Goal: Information Seeking & Learning: Learn about a topic

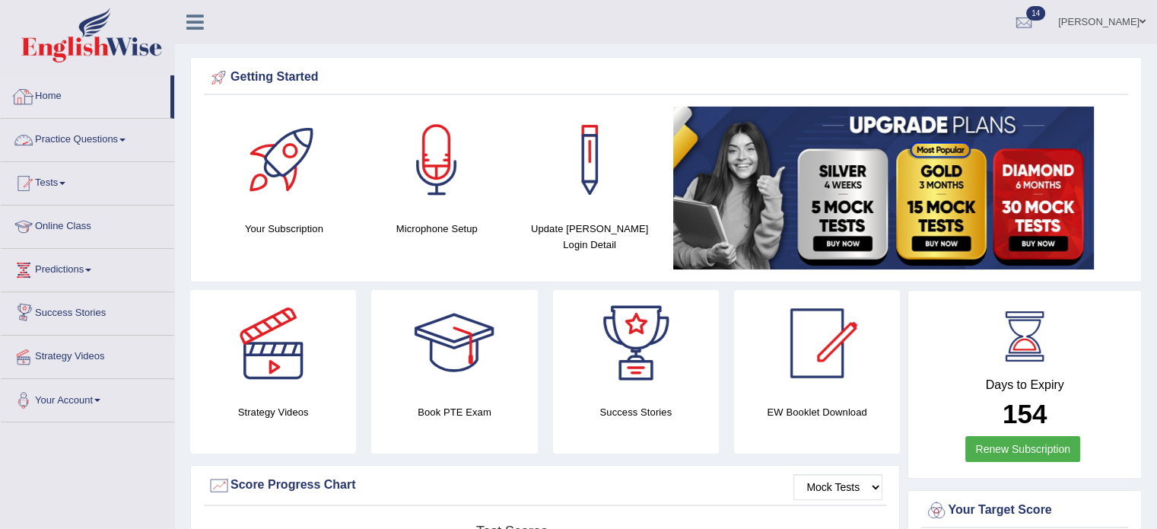
click at [125, 145] on link "Practice Questions" at bounding box center [87, 138] width 173 height 38
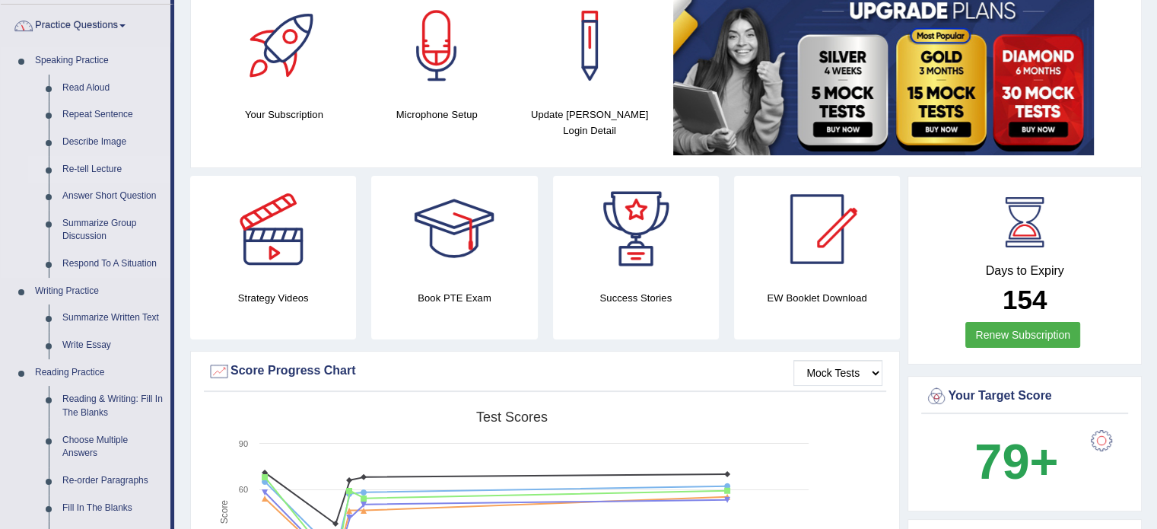
scroll to position [126, 0]
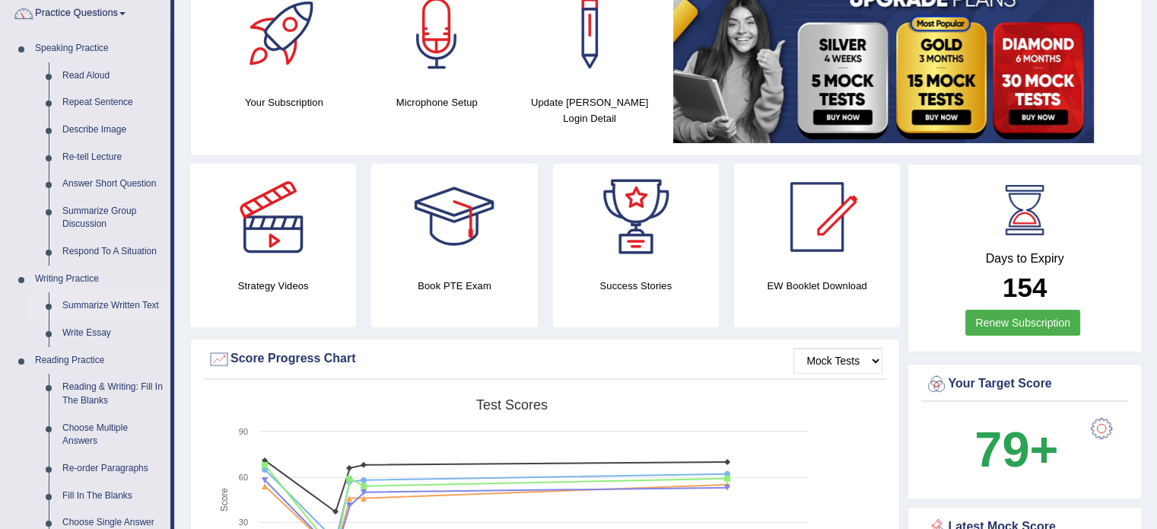
click at [121, 306] on link "Summarize Written Text" at bounding box center [113, 305] width 115 height 27
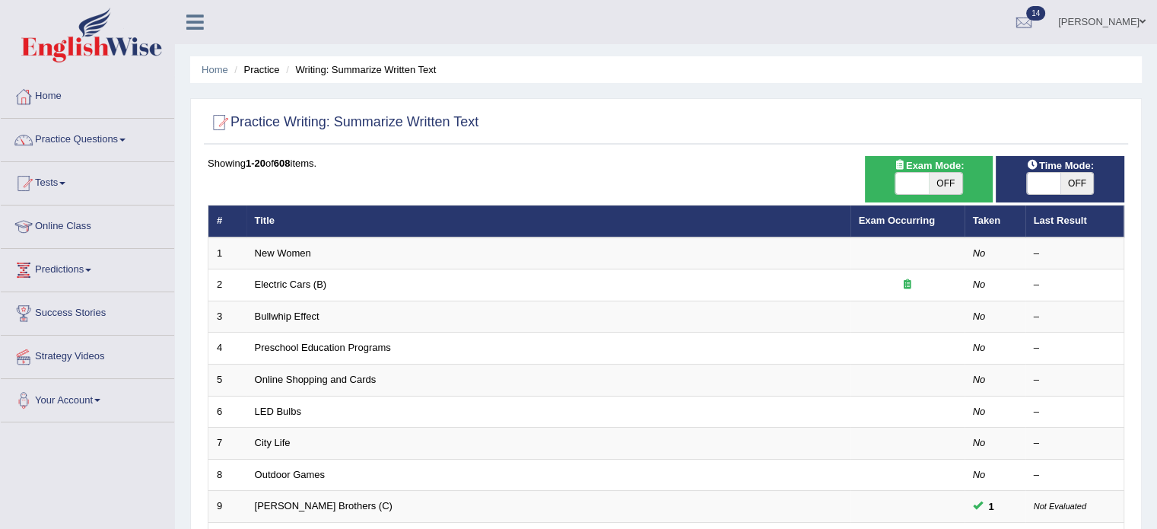
click at [892, 186] on div "ON OFF" at bounding box center [929, 183] width 113 height 23
click at [913, 182] on span at bounding box center [911, 183] width 33 height 21
click at [920, 187] on span at bounding box center [911, 183] width 33 height 21
click at [900, 180] on span at bounding box center [911, 183] width 33 height 21
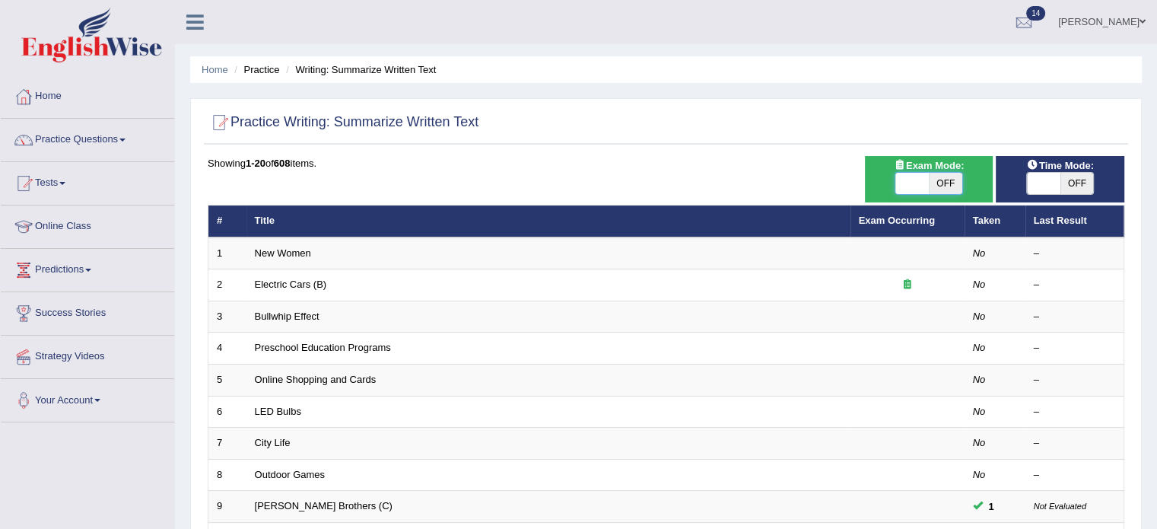
click at [902, 181] on span at bounding box center [911, 183] width 33 height 21
click at [1051, 176] on span at bounding box center [1043, 183] width 33 height 21
click at [898, 181] on span at bounding box center [911, 183] width 33 height 21
click at [902, 181] on span at bounding box center [911, 183] width 33 height 21
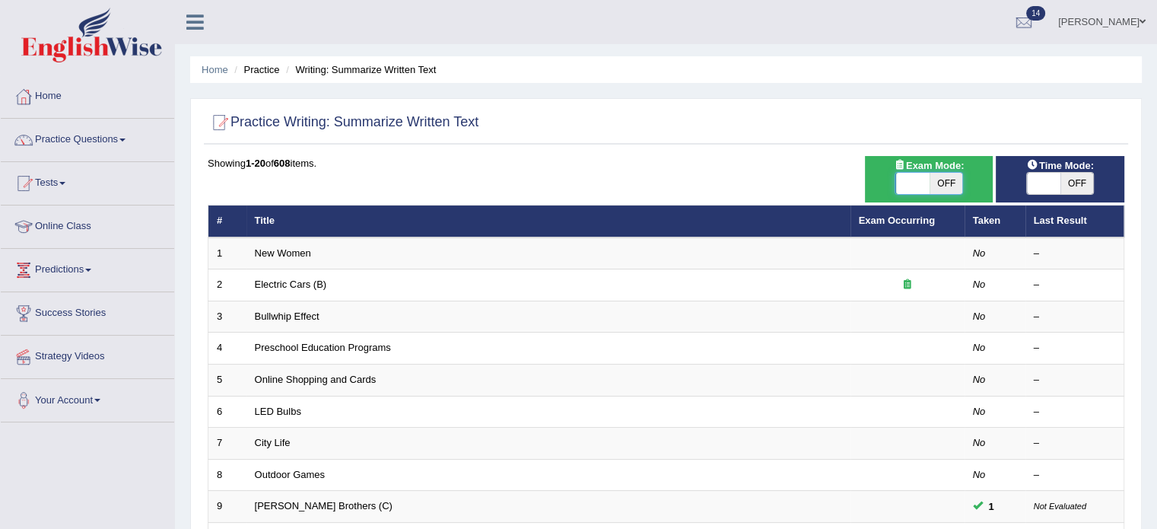
click at [902, 181] on span at bounding box center [912, 183] width 33 height 21
click at [904, 181] on span at bounding box center [912, 183] width 33 height 21
click at [904, 181] on span at bounding box center [911, 183] width 33 height 21
click at [904, 181] on span at bounding box center [912, 183] width 33 height 21
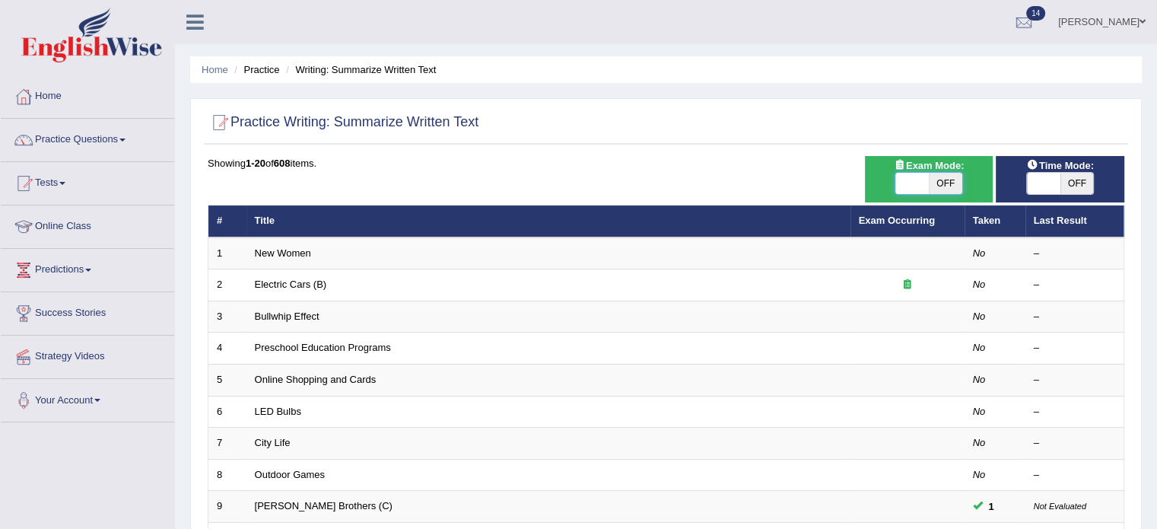
click at [904, 181] on span at bounding box center [911, 183] width 33 height 21
click at [905, 182] on span at bounding box center [911, 183] width 33 height 21
click at [905, 183] on span at bounding box center [911, 183] width 33 height 21
click at [943, 179] on span "OFF" at bounding box center [945, 183] width 33 height 21
checkbox input "true"
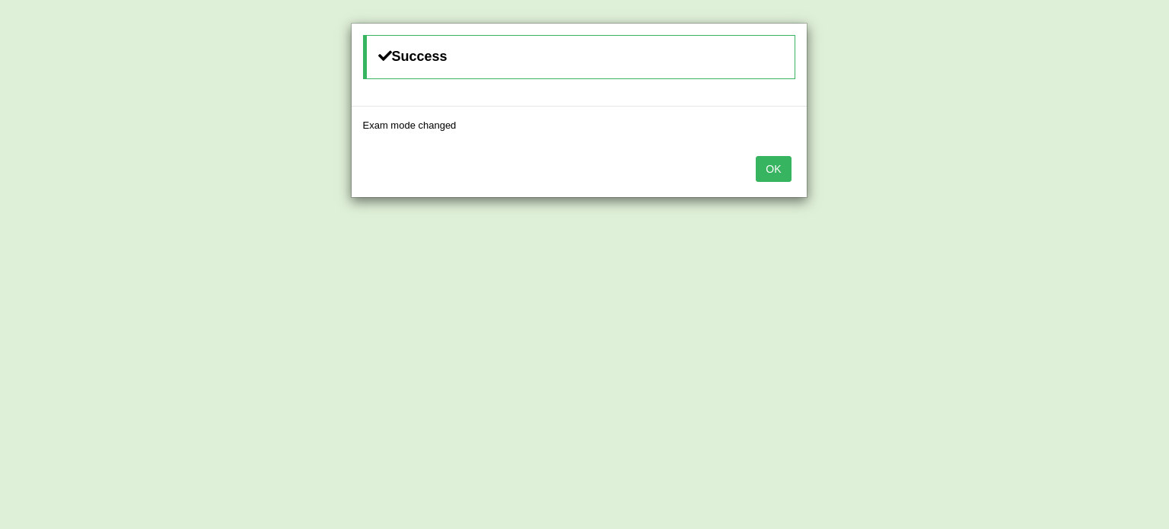
click at [783, 177] on button "OK" at bounding box center [772, 169] width 35 height 26
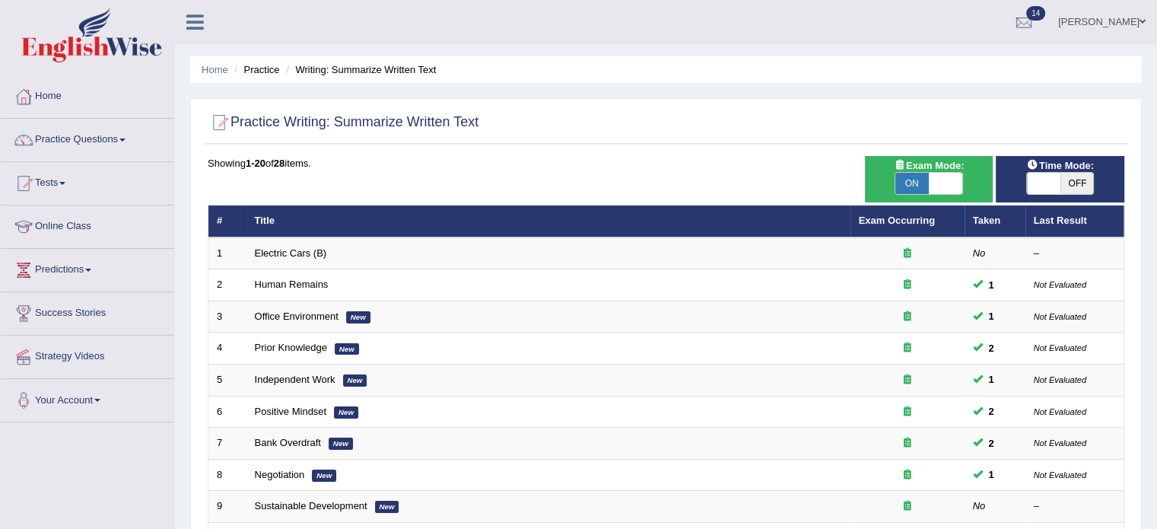
click at [1080, 180] on span "OFF" at bounding box center [1077, 183] width 33 height 21
checkbox input "true"
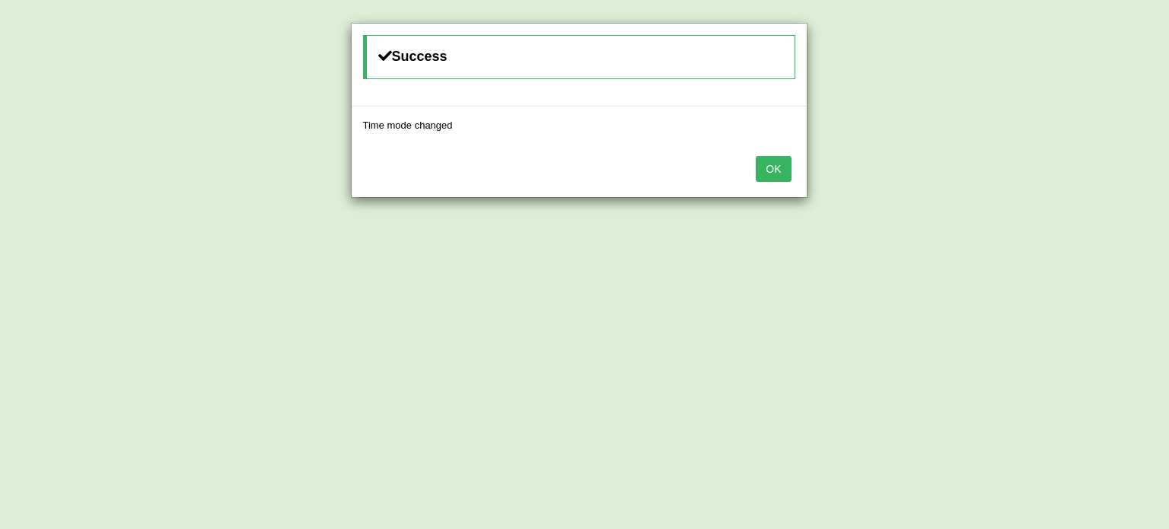
click at [778, 173] on button "OK" at bounding box center [772, 169] width 35 height 26
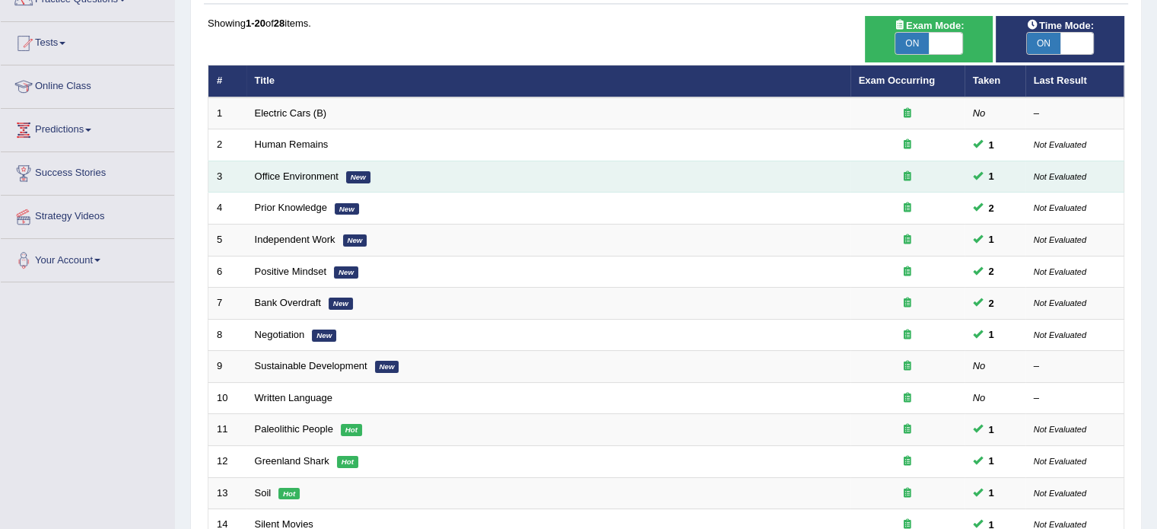
scroll to position [152, 0]
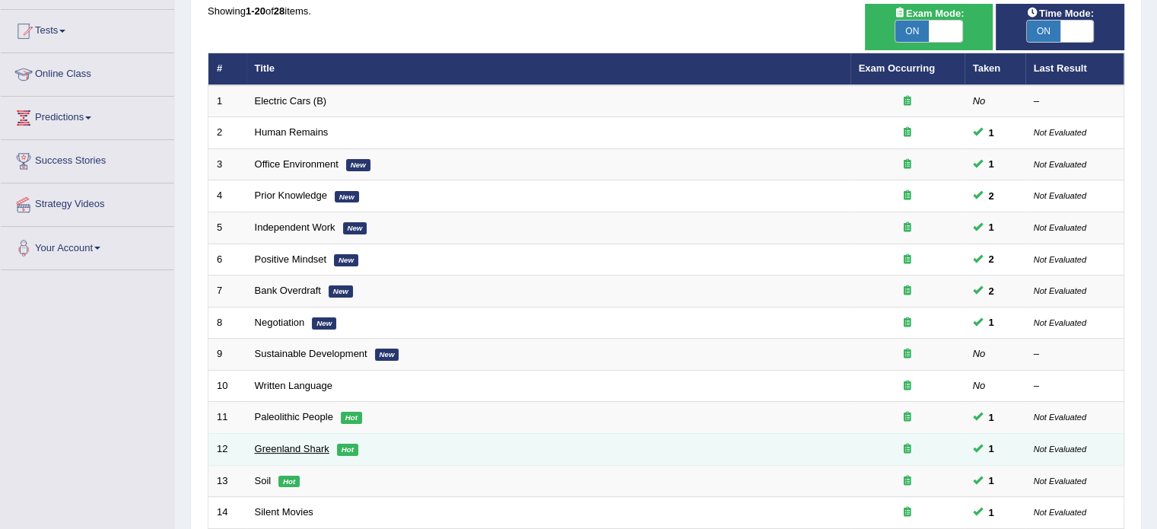
click at [273, 446] on link "Greenland Shark" at bounding box center [292, 448] width 75 height 11
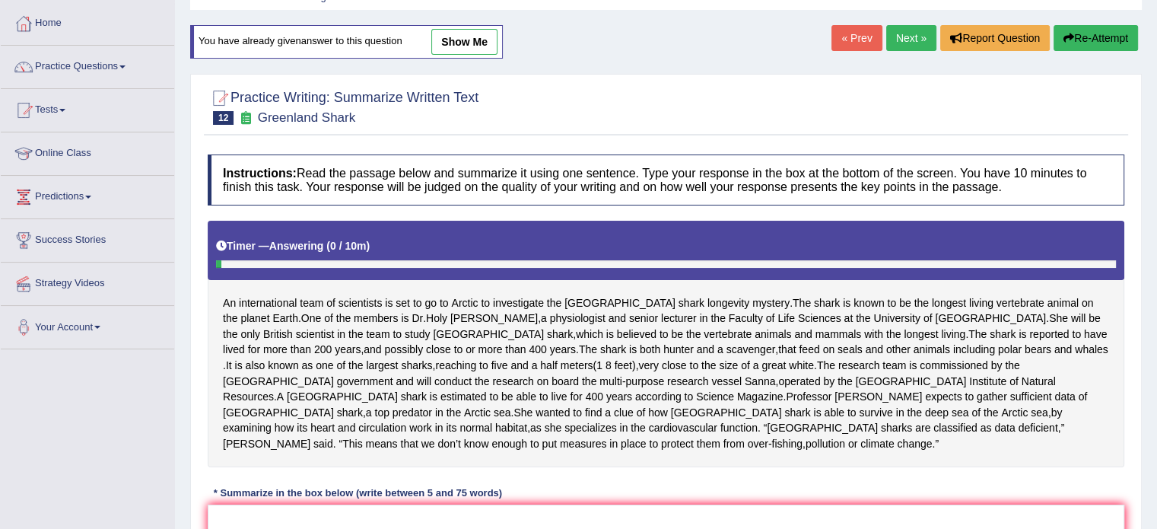
scroll to position [34, 0]
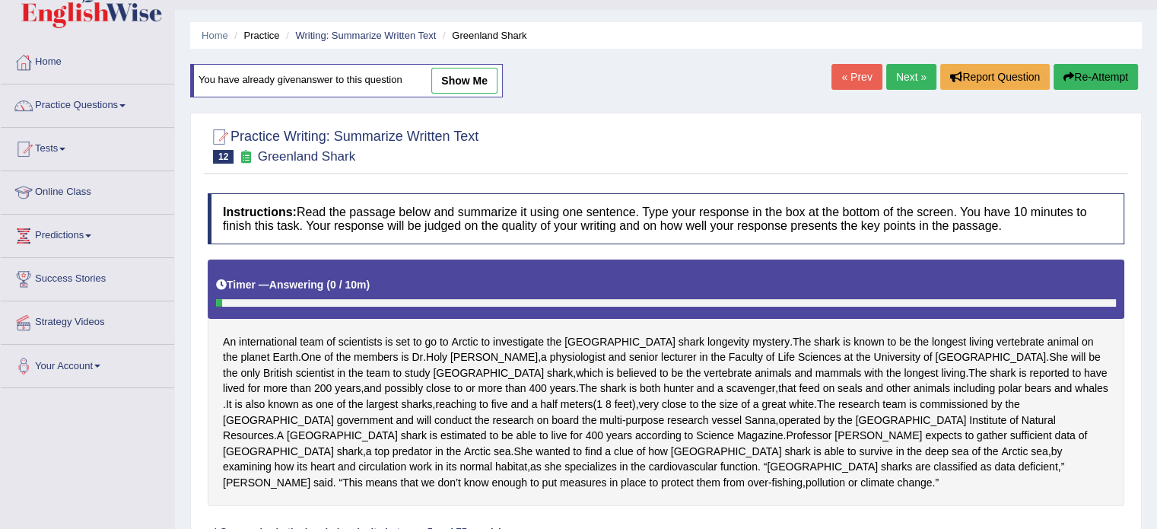
click at [453, 77] on link "show me" at bounding box center [464, 81] width 66 height 26
type textarea "An international team of scientists is set to go to Arctic to investigate the G…"
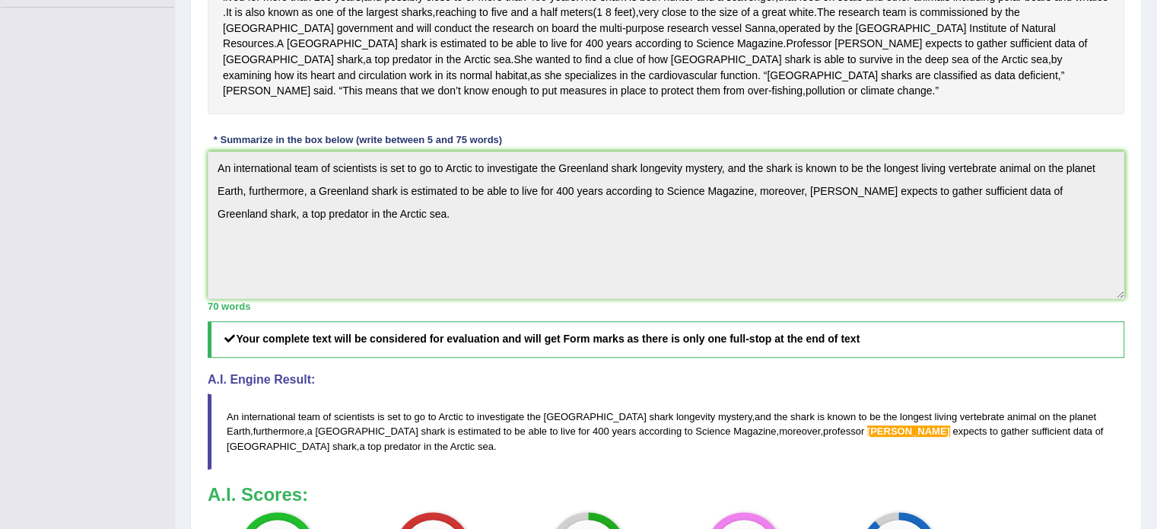
scroll to position [364, 0]
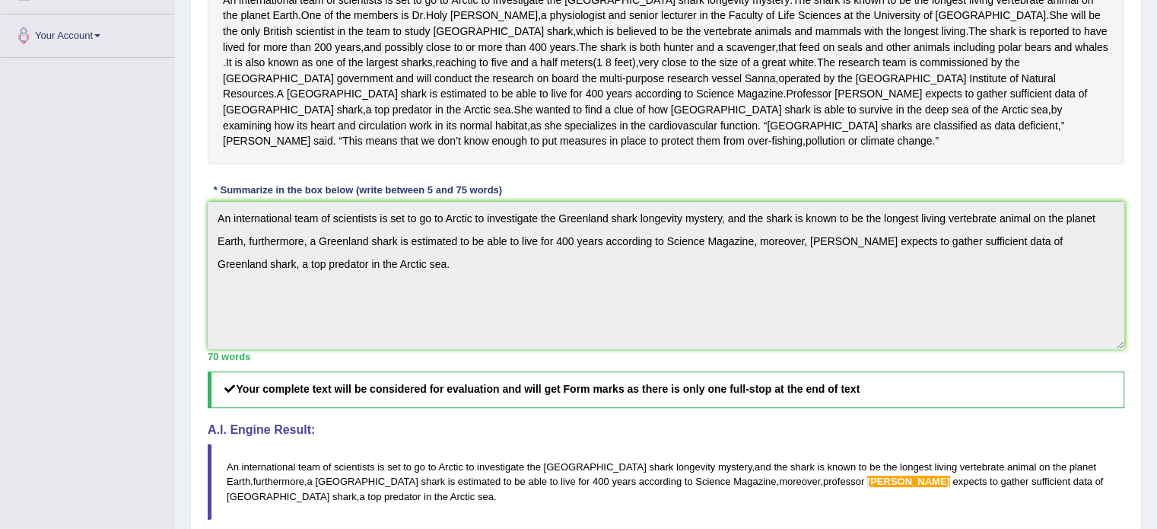
click at [1068, 142] on div "An international team of scientists is set to go to [GEOGRAPHIC_DATA] to invest…" at bounding box center [666, 41] width 917 height 246
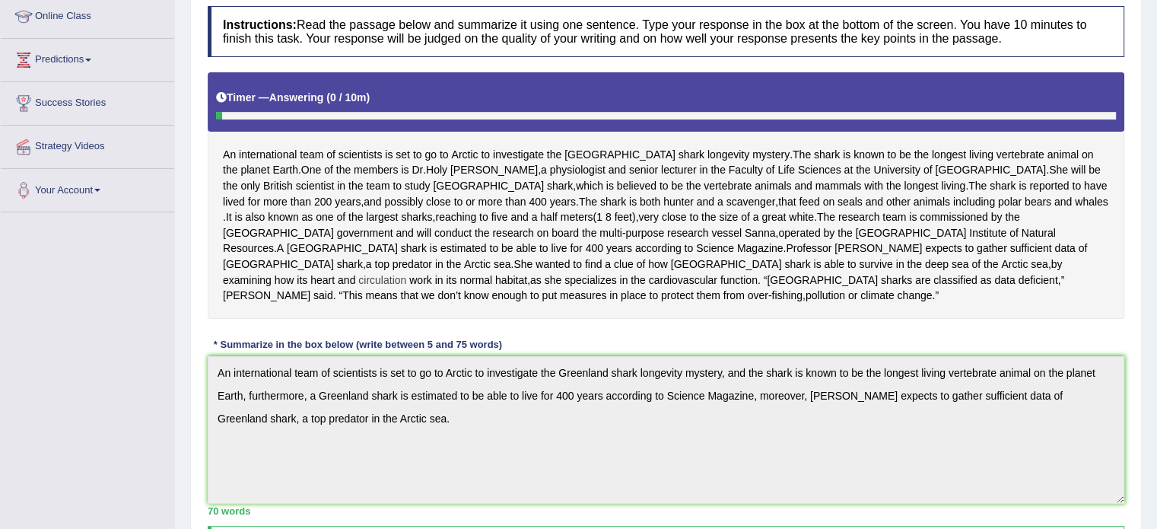
scroll to position [85, 0]
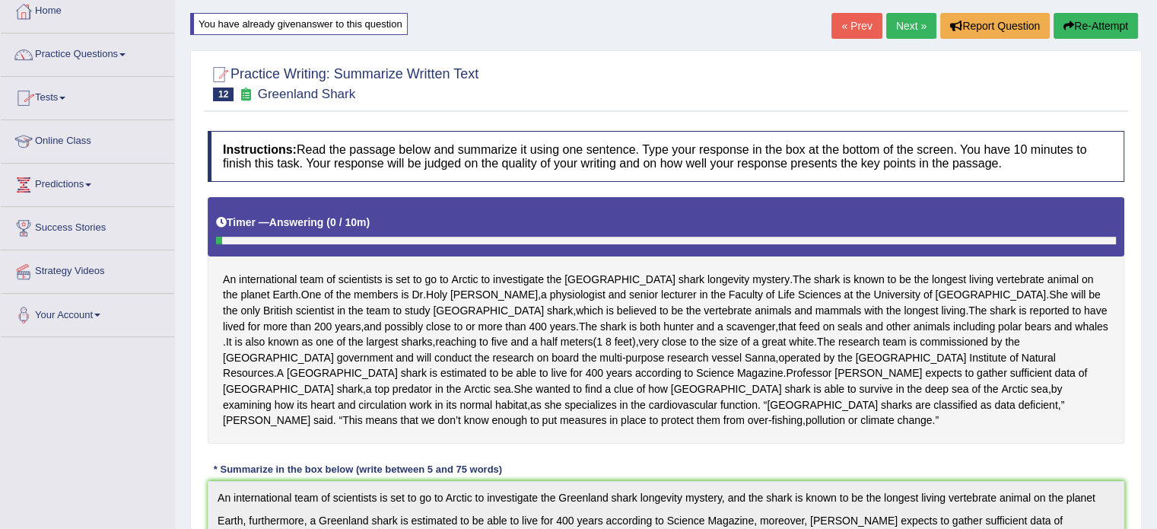
click at [49, 15] on link "Home" at bounding box center [87, 9] width 173 height 38
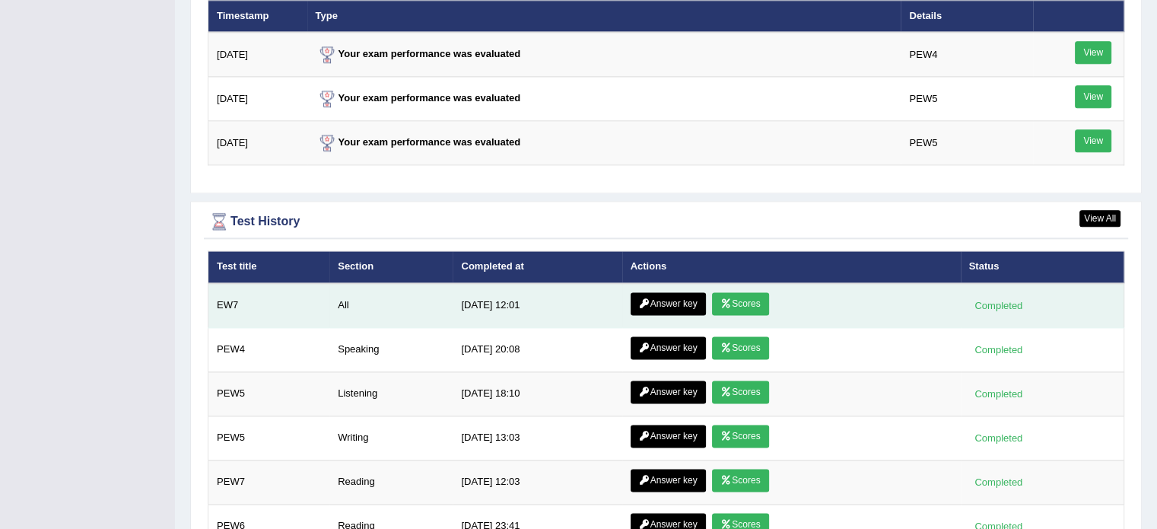
scroll to position [1927, 0]
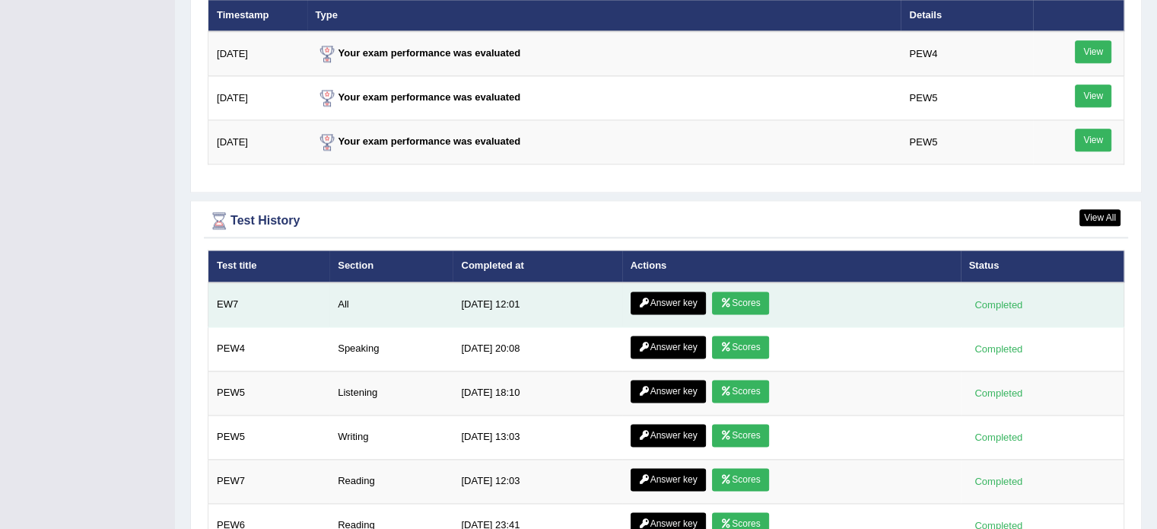
click at [650, 297] on link "Answer key" at bounding box center [668, 302] width 75 height 23
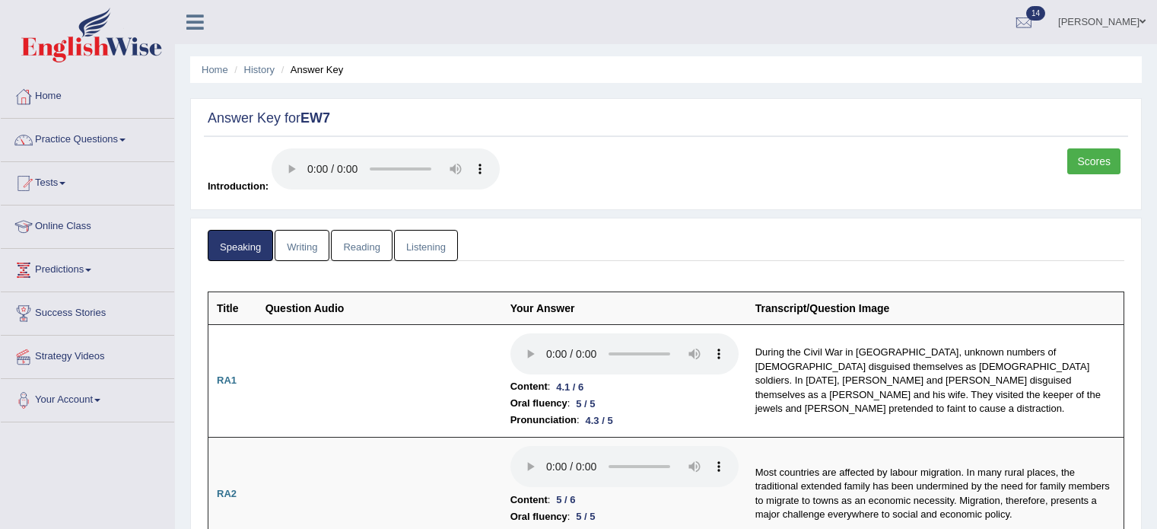
click at [305, 243] on link "Writing" at bounding box center [302, 245] width 55 height 31
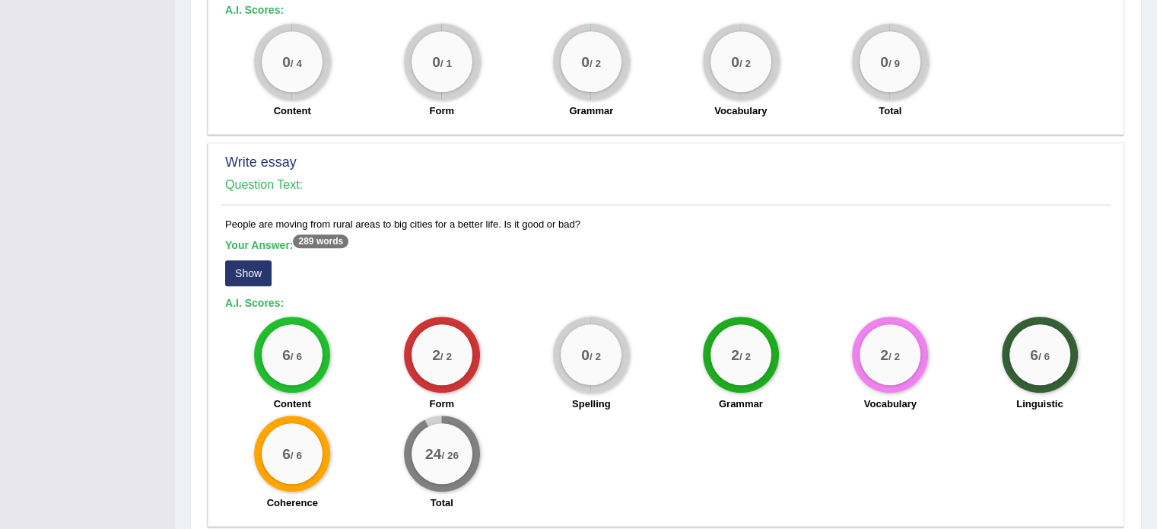
scroll to position [1264, 0]
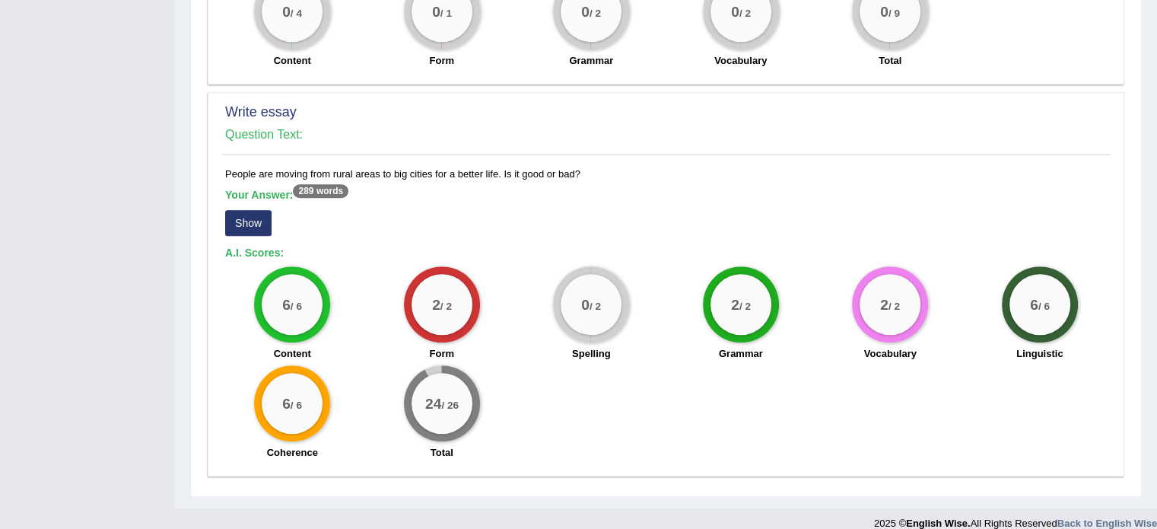
click at [256, 210] on button "Show" at bounding box center [248, 223] width 46 height 26
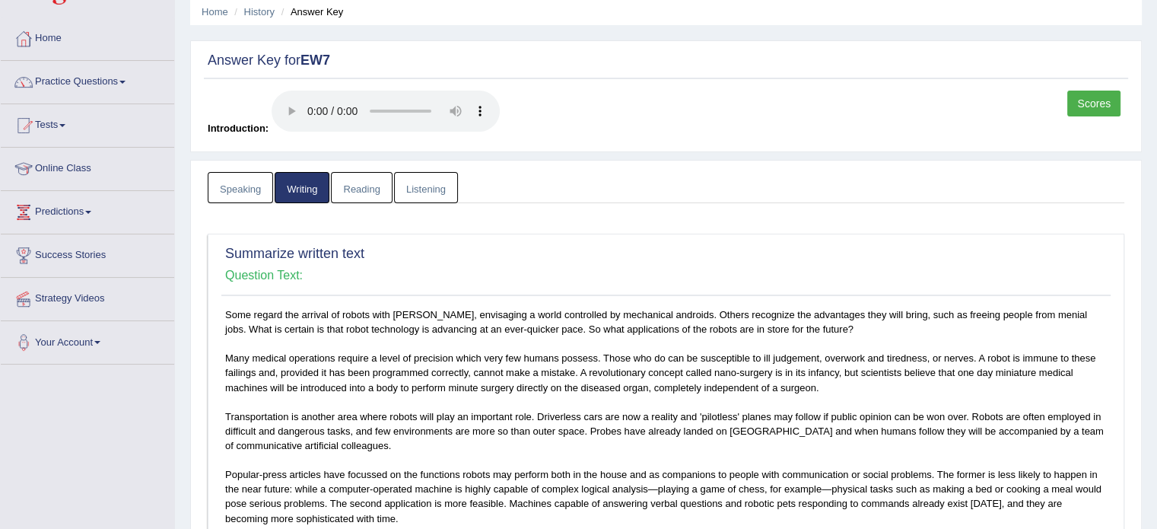
scroll to position [52, 0]
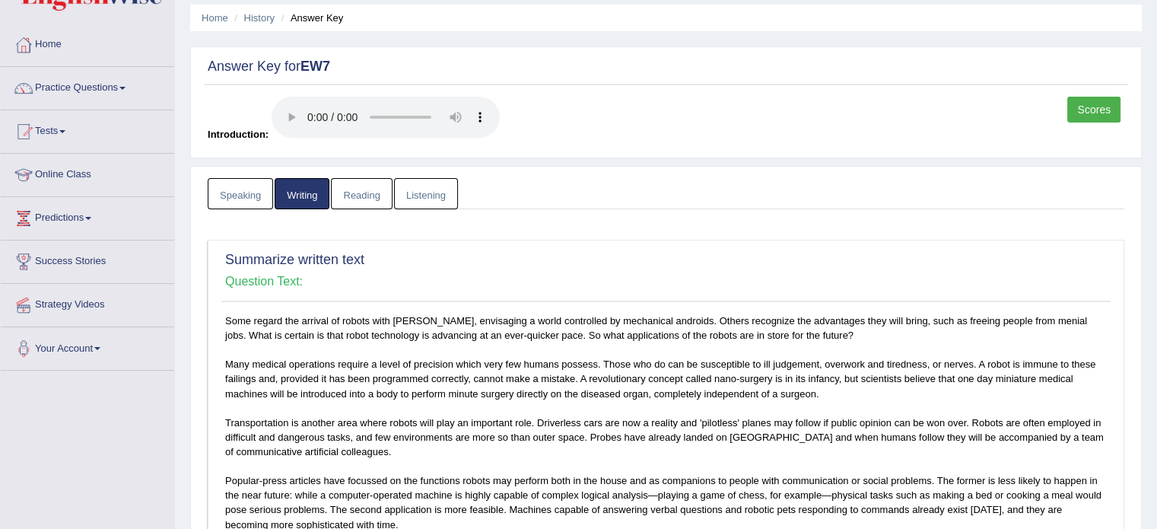
click at [434, 200] on link "Listening" at bounding box center [426, 193] width 64 height 31
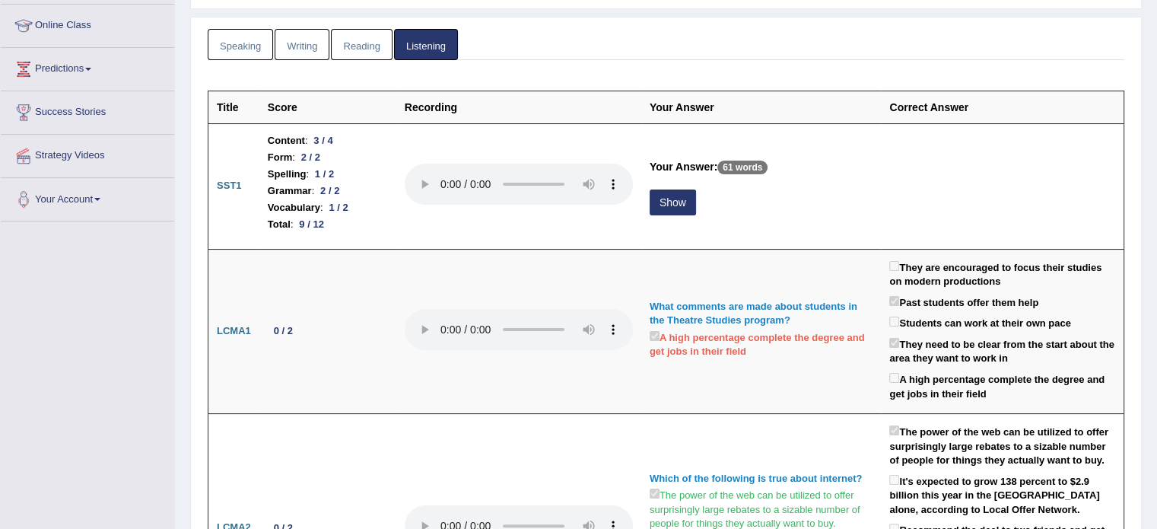
scroll to position [228, 0]
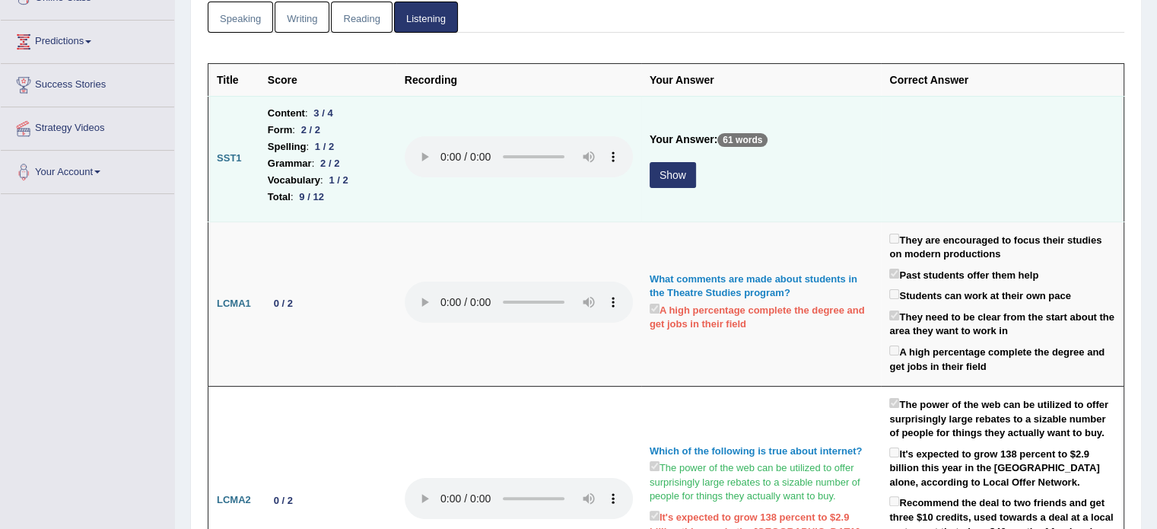
click at [662, 171] on button "Show" at bounding box center [673, 175] width 46 height 26
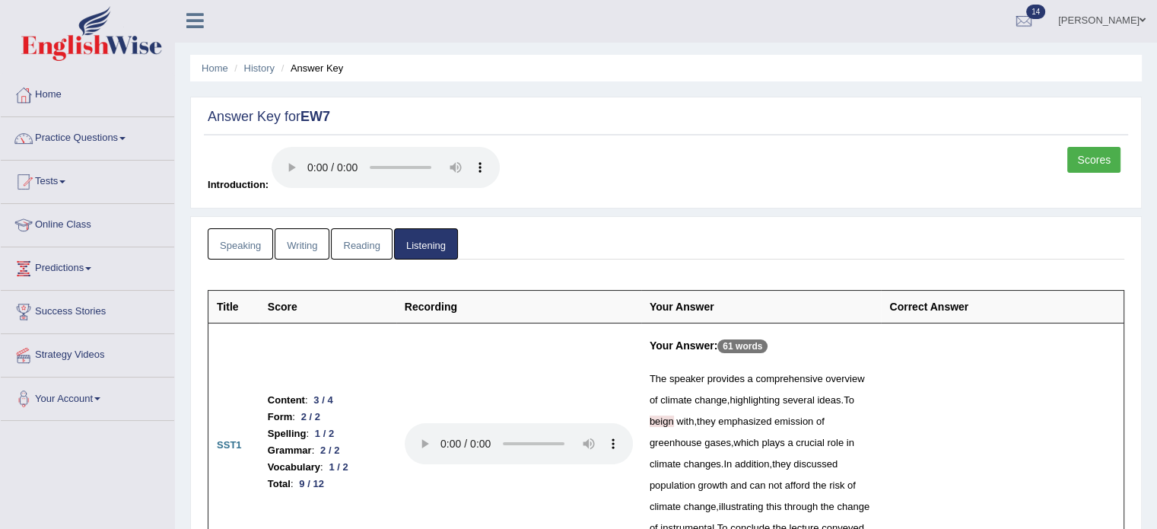
scroll to position [0, 0]
click at [359, 246] on link "Reading" at bounding box center [361, 245] width 61 height 31
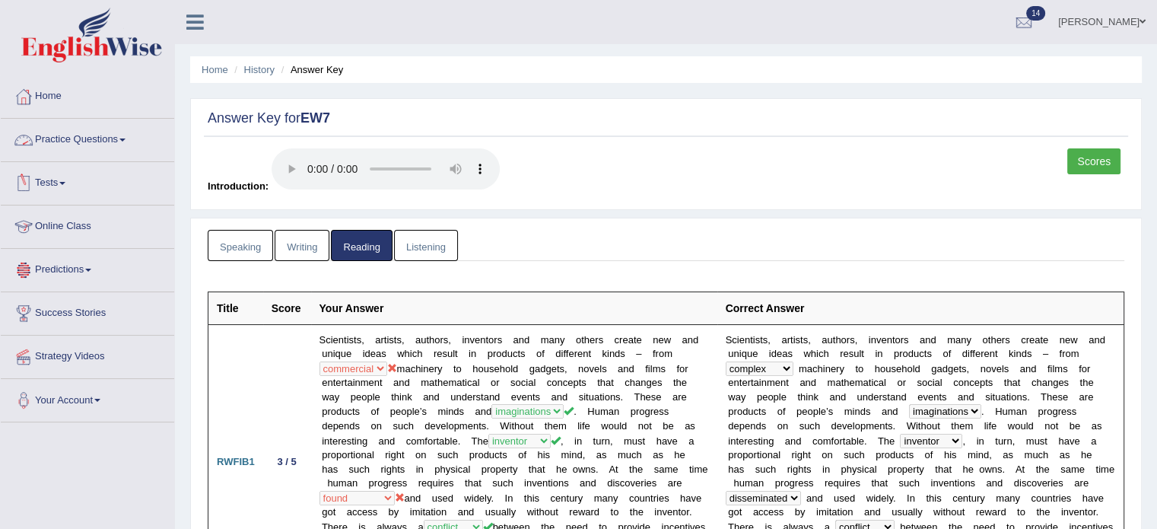
click at [48, 170] on link "Tests" at bounding box center [87, 181] width 173 height 38
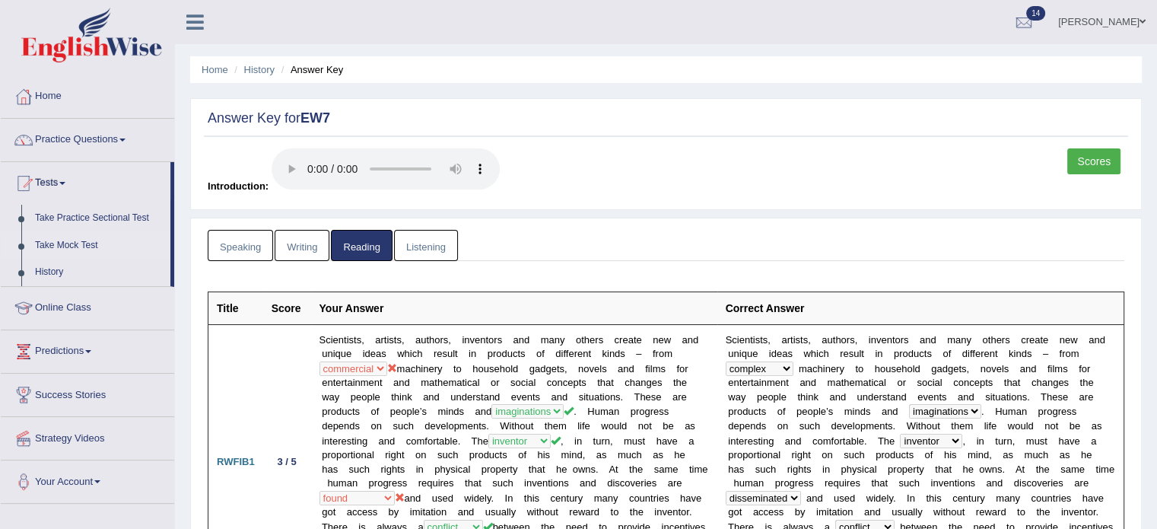
click at [72, 243] on link "Take Mock Test" at bounding box center [99, 245] width 142 height 27
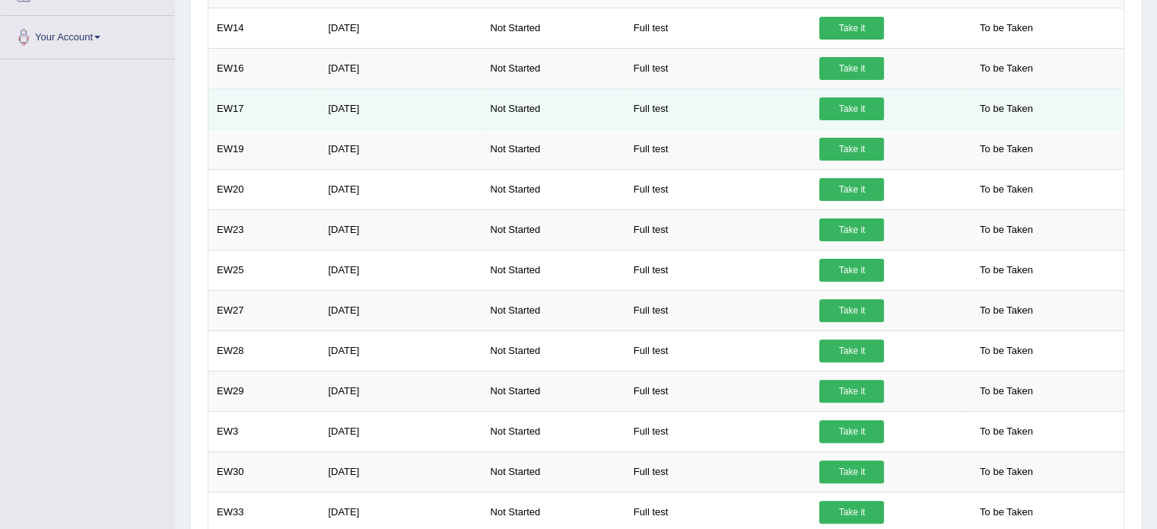
scroll to position [445, 0]
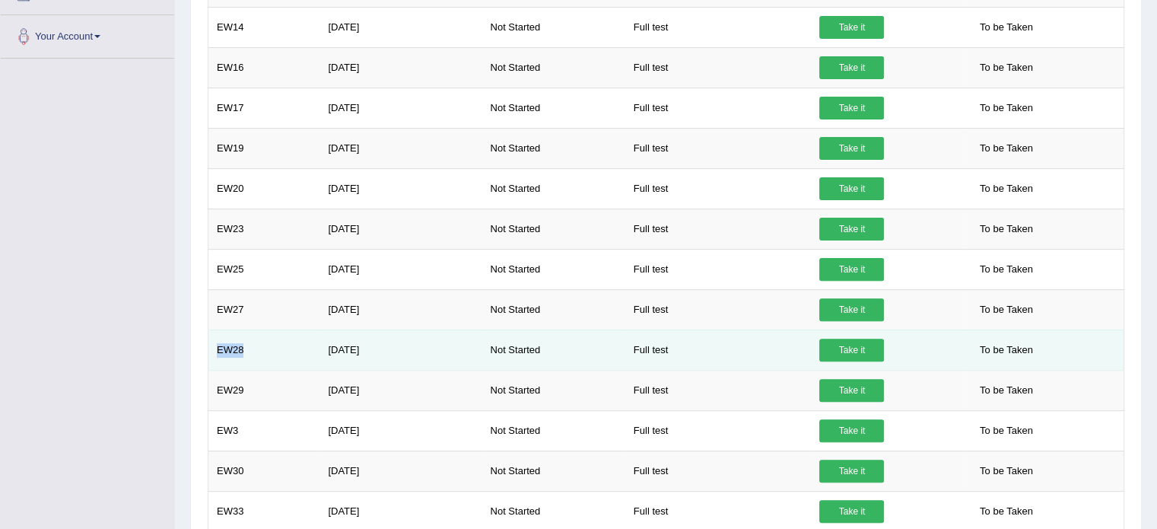
drag, startPoint x: 250, startPoint y: 348, endPoint x: 211, endPoint y: 350, distance: 38.9
click at [211, 350] on td "EW28" at bounding box center [264, 349] width 112 height 40
